Goal: Check status: Check status

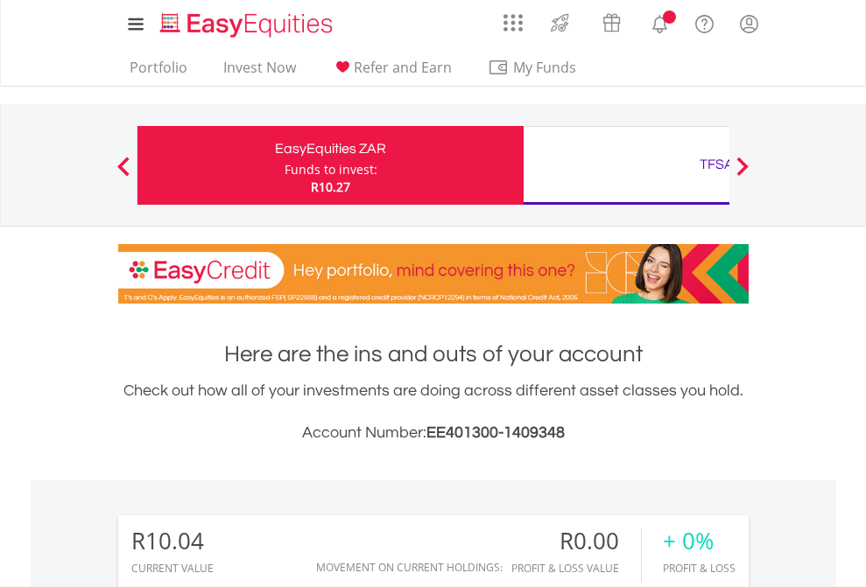
scroll to position [168, 275]
click at [284, 165] on div "Funds to invest:" at bounding box center [330, 170] width 93 height 18
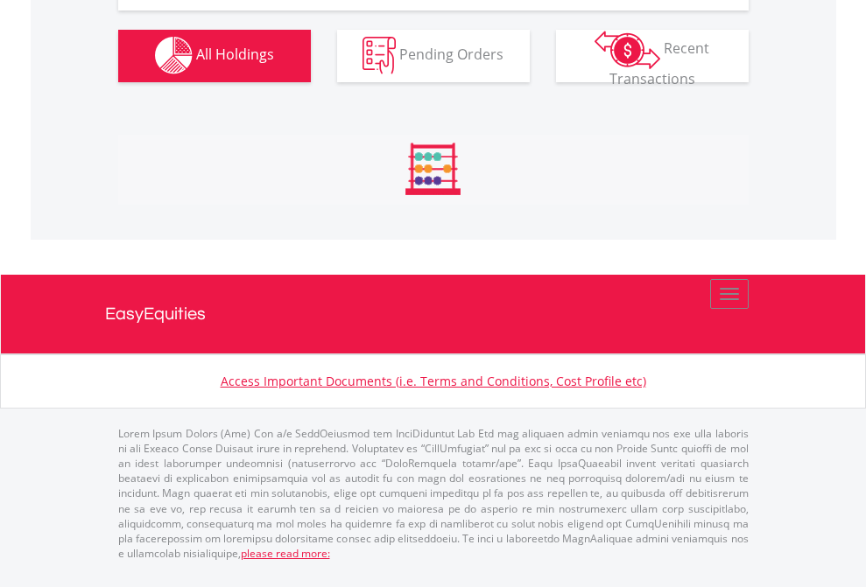
scroll to position [1733, 0]
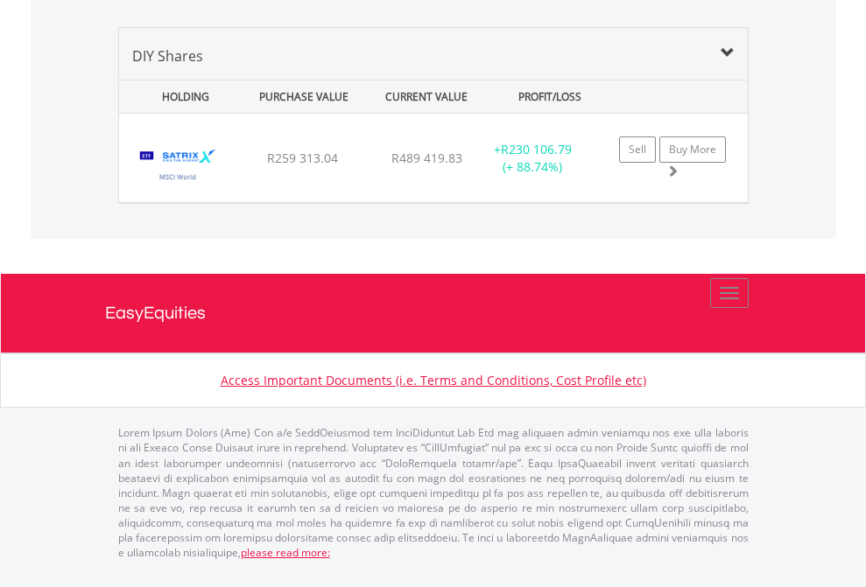
scroll to position [168, 275]
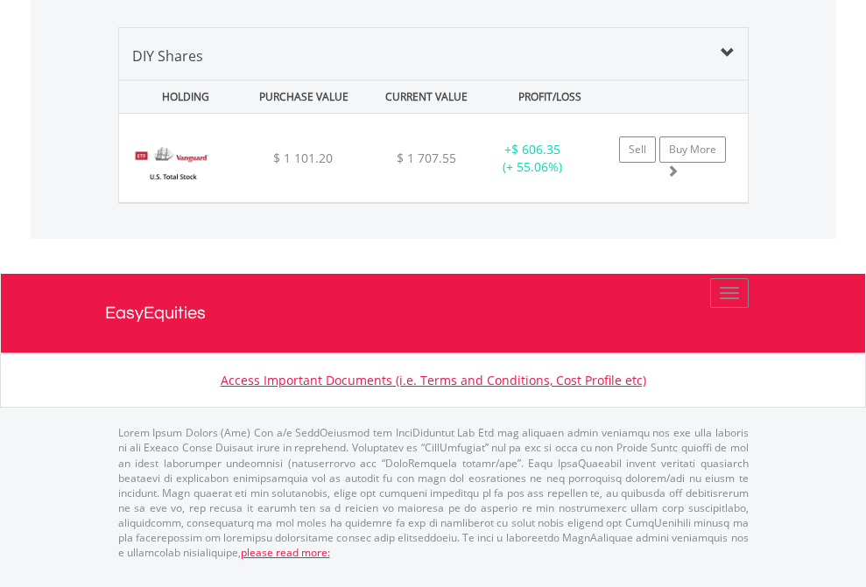
scroll to position [168, 275]
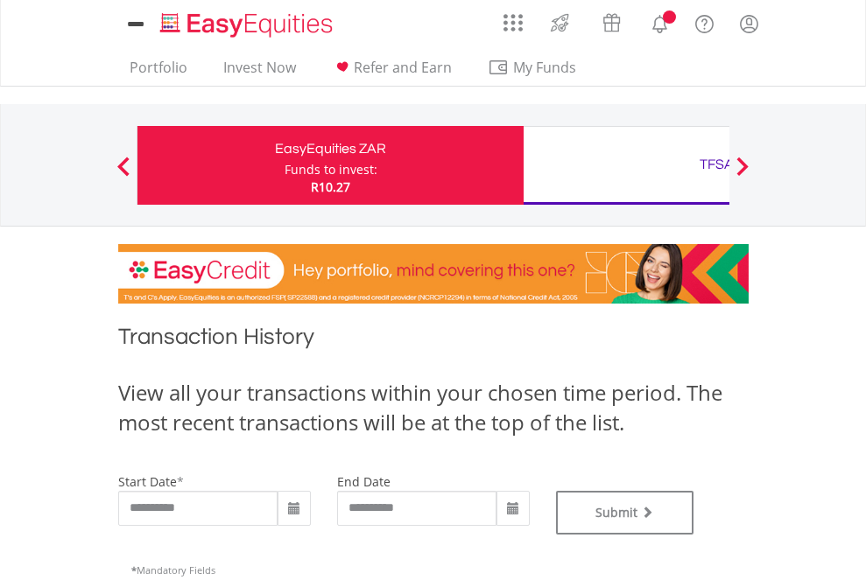
type input "**********"
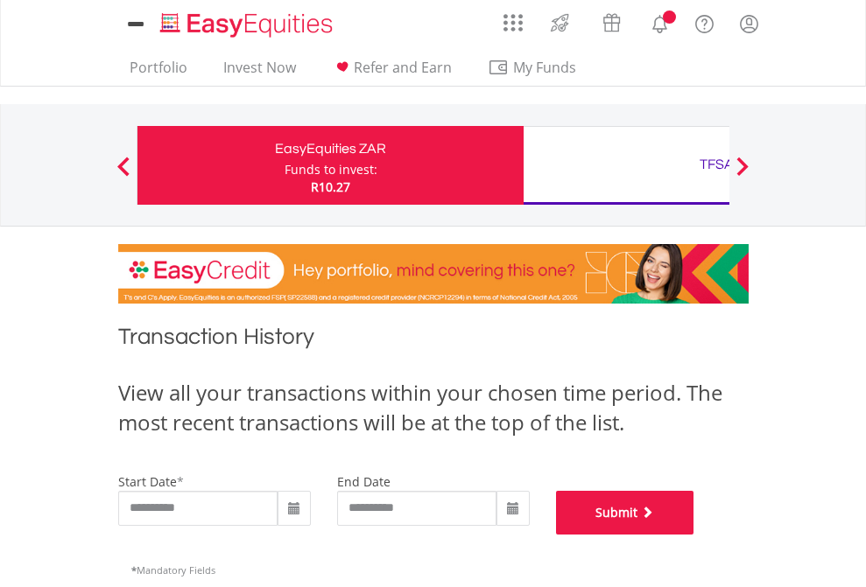
click at [694, 535] on button "Submit" at bounding box center [625, 513] width 138 height 44
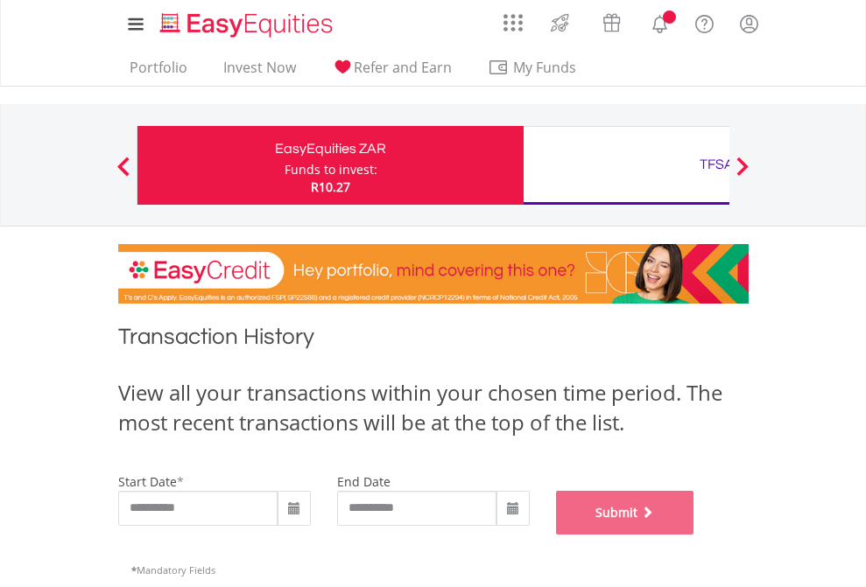
scroll to position [710, 0]
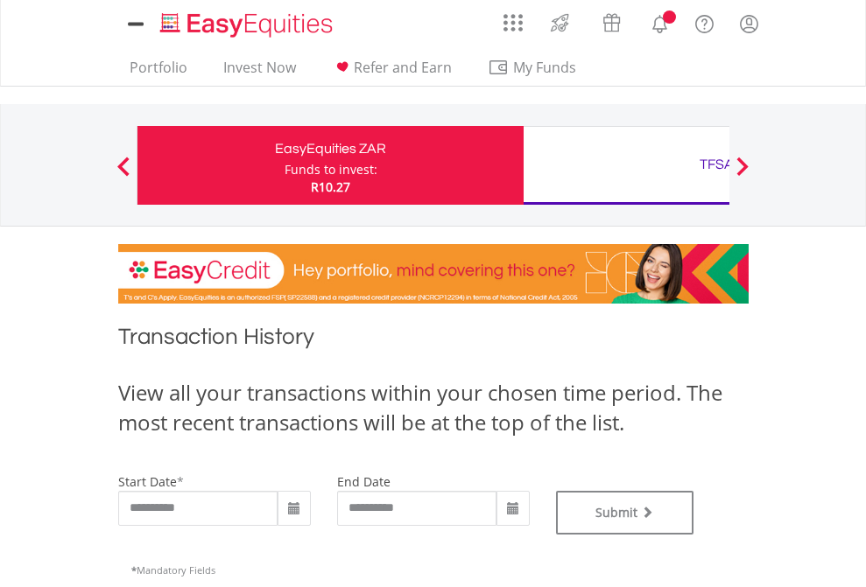
click at [626, 165] on div "TFSA" at bounding box center [716, 164] width 365 height 25
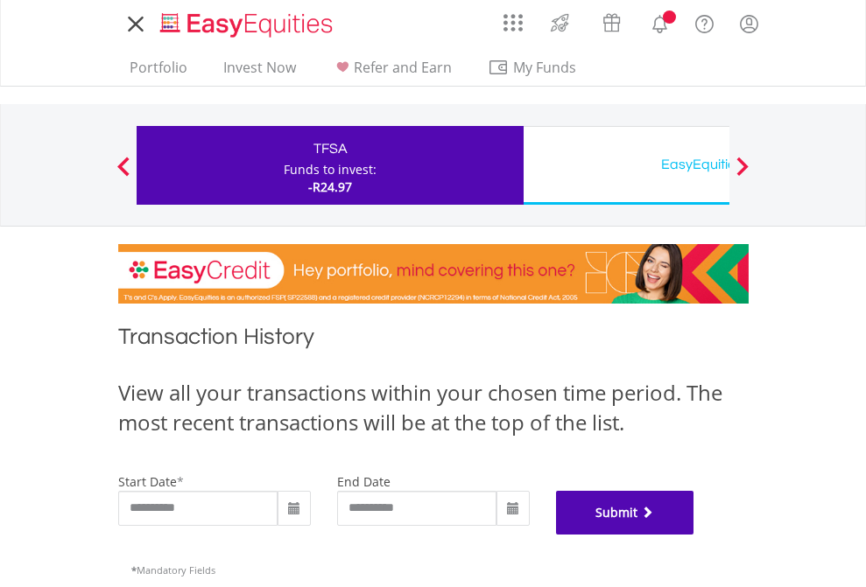
click at [694, 535] on button "Submit" at bounding box center [625, 513] width 138 height 44
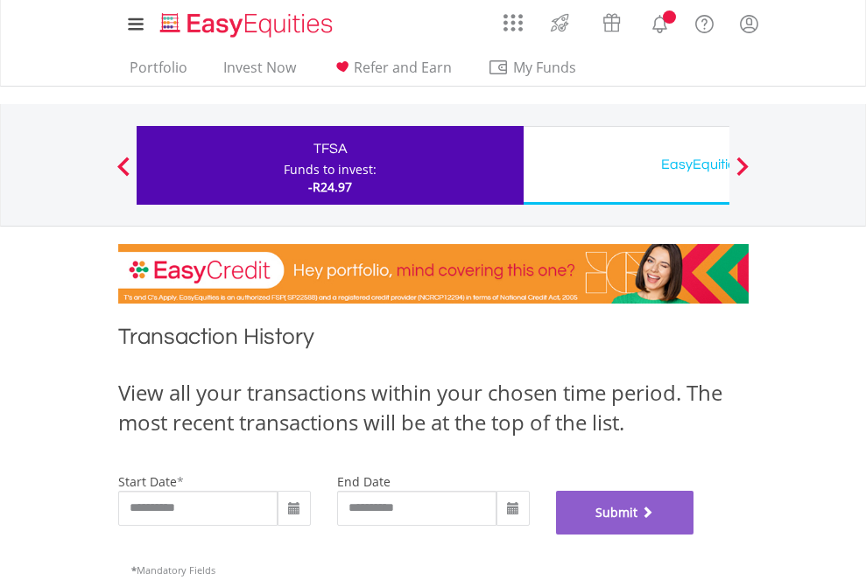
scroll to position [710, 0]
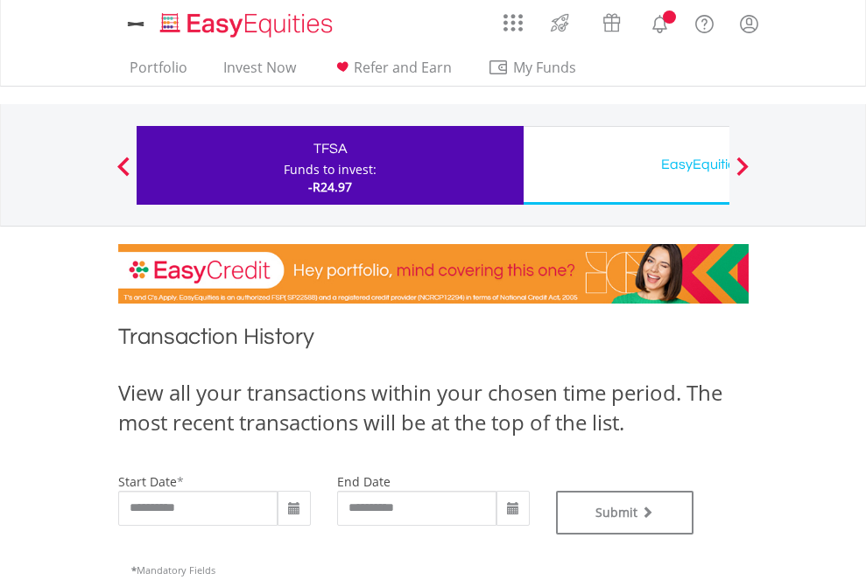
click at [626, 165] on div "EasyEquities USD" at bounding box center [716, 164] width 365 height 25
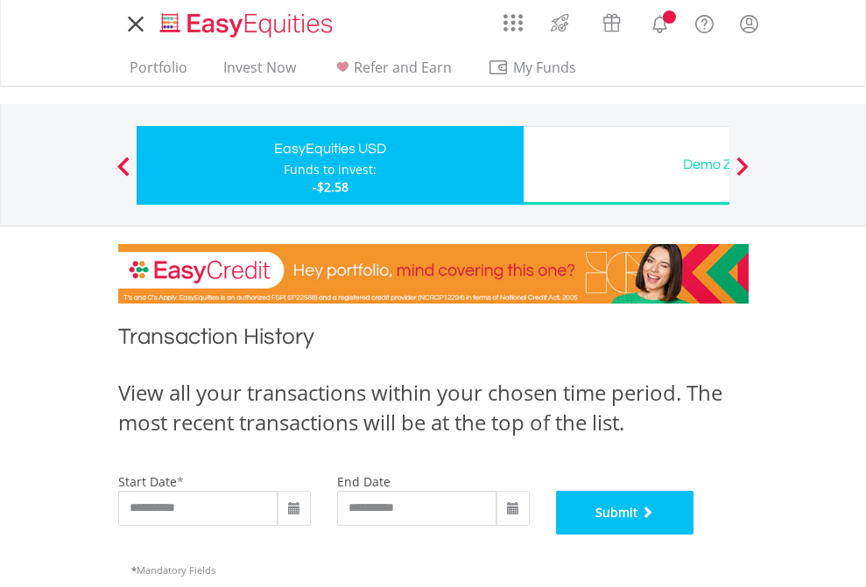
click at [694, 535] on button "Submit" at bounding box center [625, 513] width 138 height 44
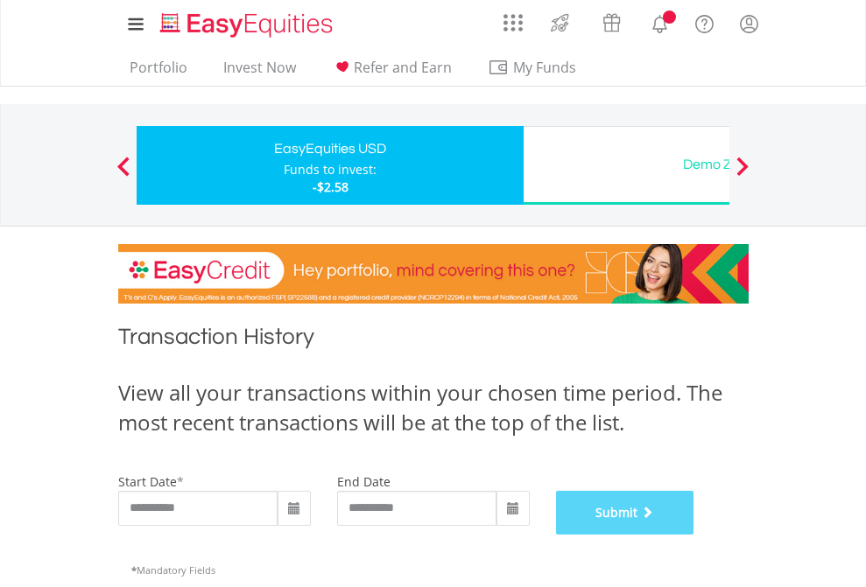
scroll to position [710, 0]
